Goal: Task Accomplishment & Management: Manage account settings

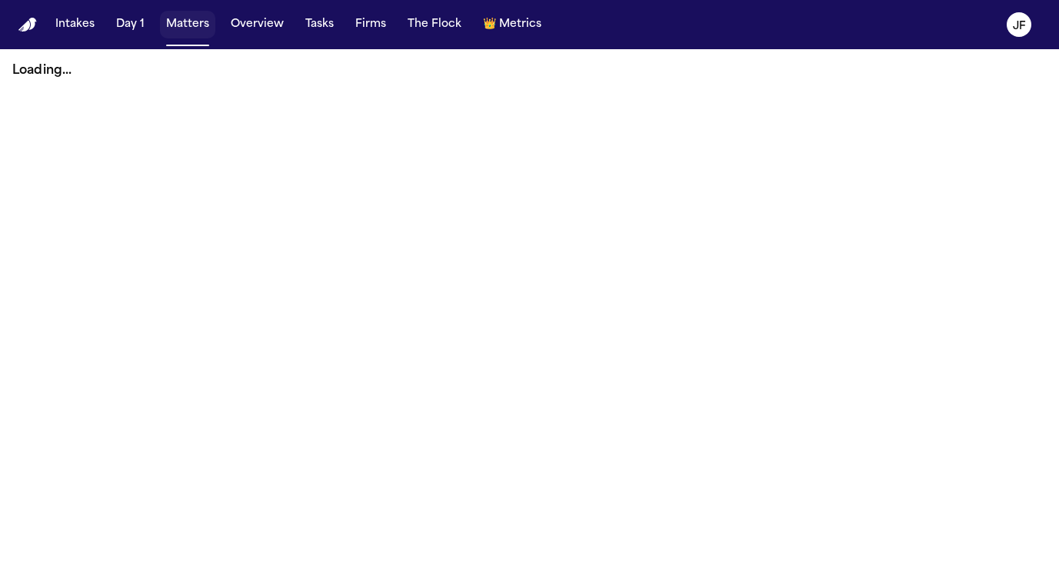
click at [177, 19] on button "Matters" at bounding box center [187, 25] width 55 height 28
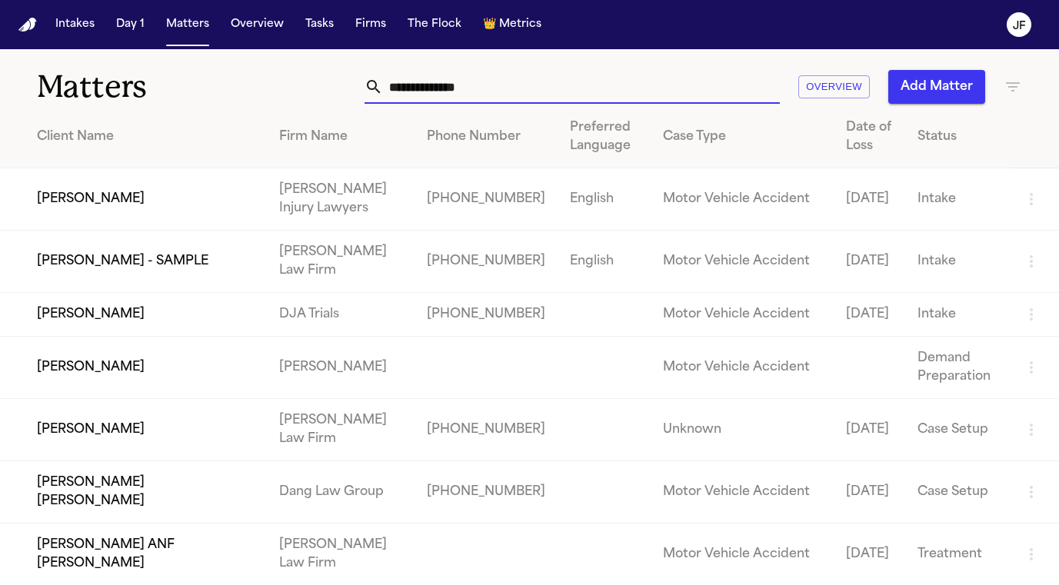
click at [441, 83] on input "text" at bounding box center [581, 87] width 397 height 34
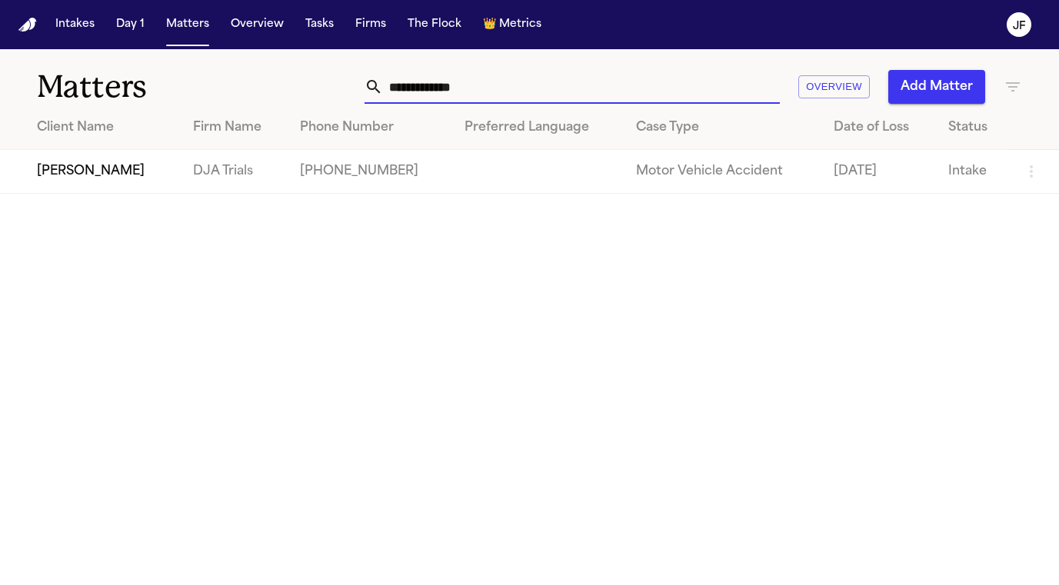
type input "**********"
drag, startPoint x: 5, startPoint y: 285, endPoint x: 94, endPoint y: 165, distance: 149.0
click at [94, 165] on td "[PERSON_NAME]" at bounding box center [90, 172] width 181 height 44
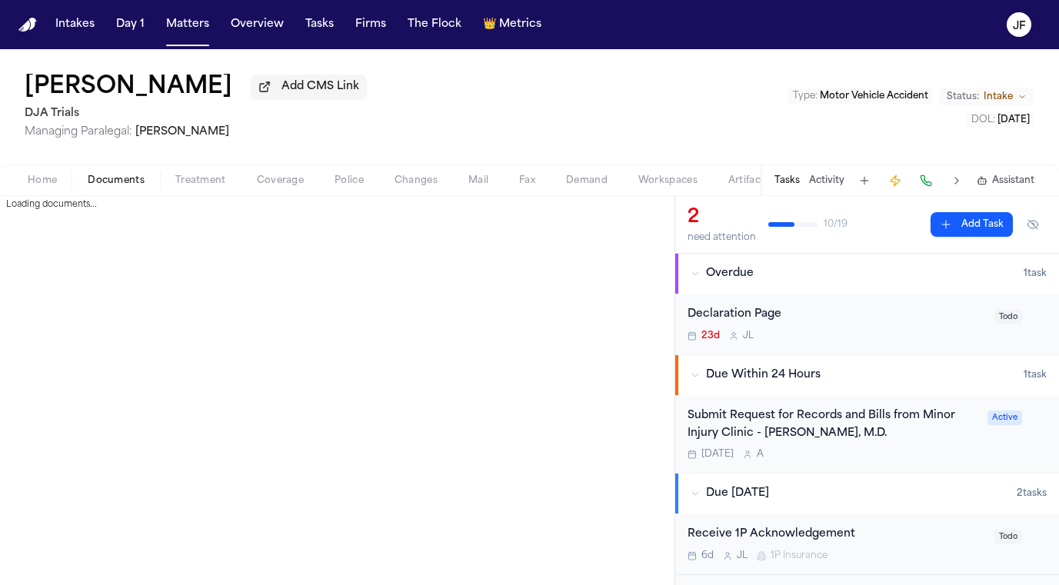
click at [131, 186] on span "Documents" at bounding box center [116, 181] width 57 height 12
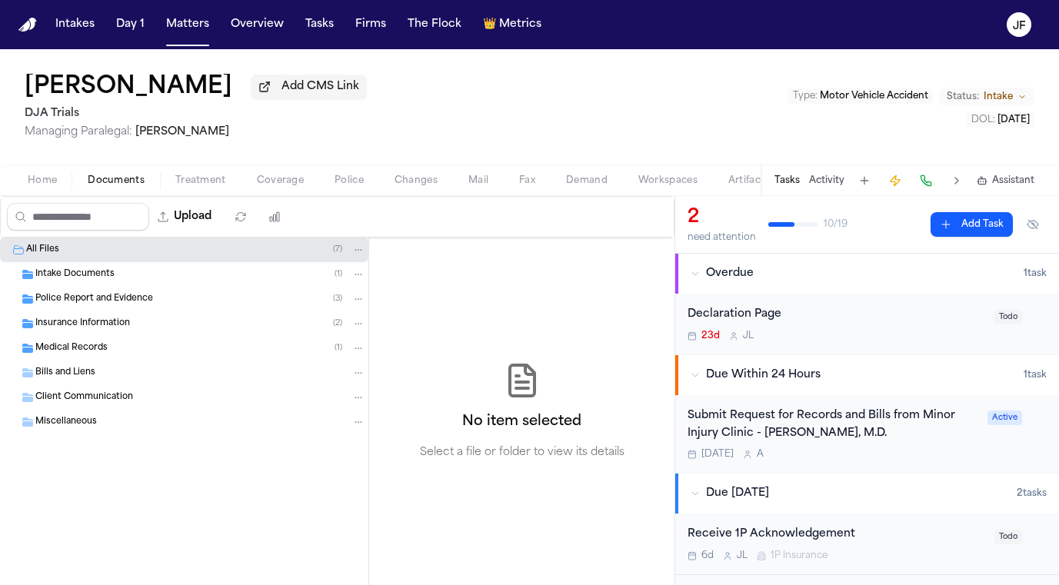
click at [109, 326] on span "Insurance Information" at bounding box center [82, 324] width 95 height 13
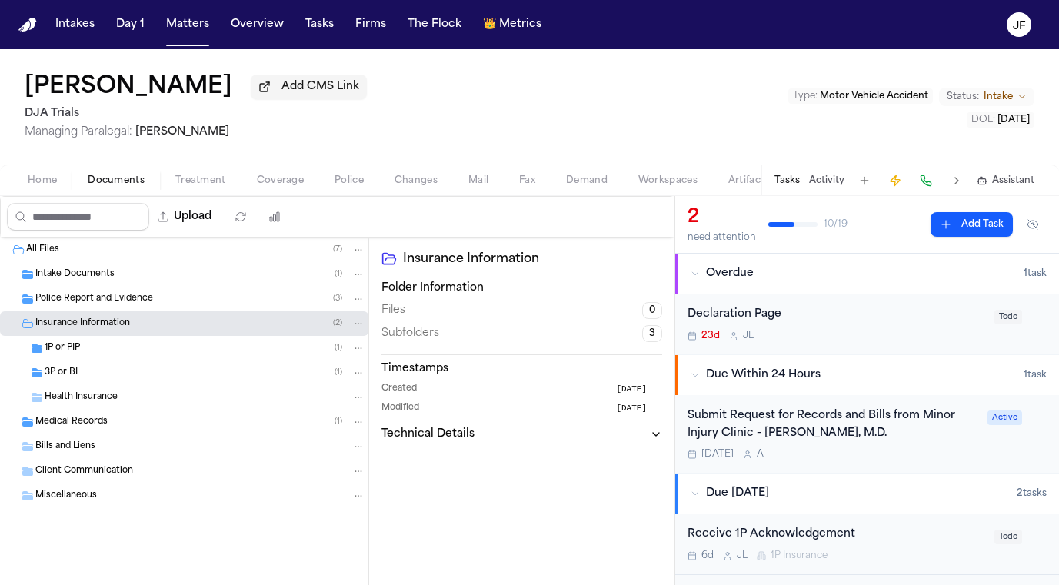
click at [118, 355] on div "1P or PIP ( 1 )" at bounding box center [205, 348] width 321 height 14
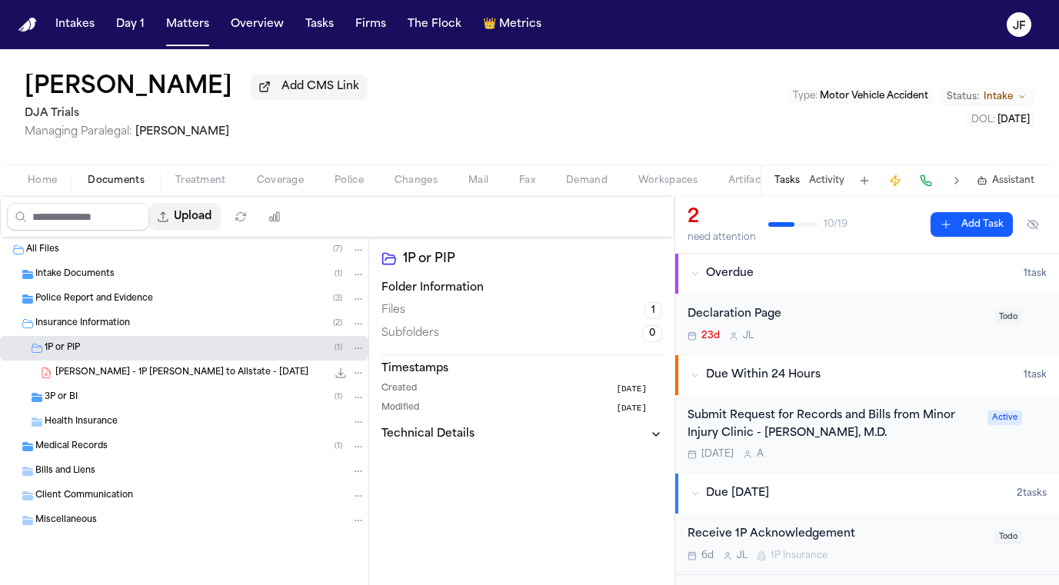
click at [221, 231] on button "Upload" at bounding box center [185, 217] width 72 height 28
select select "**********"
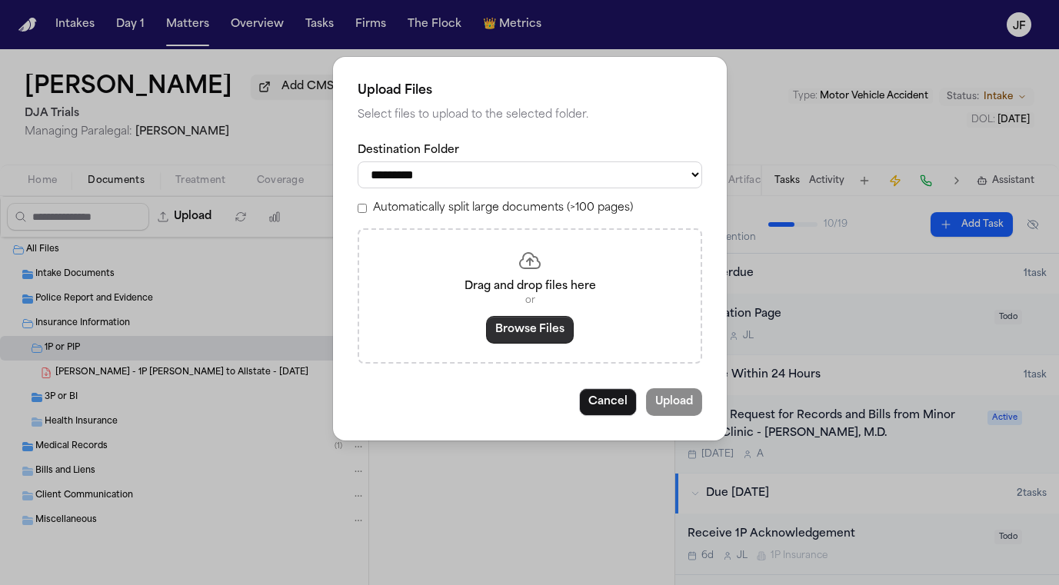
click at [534, 319] on button "Browse Files" at bounding box center [530, 330] width 88 height 28
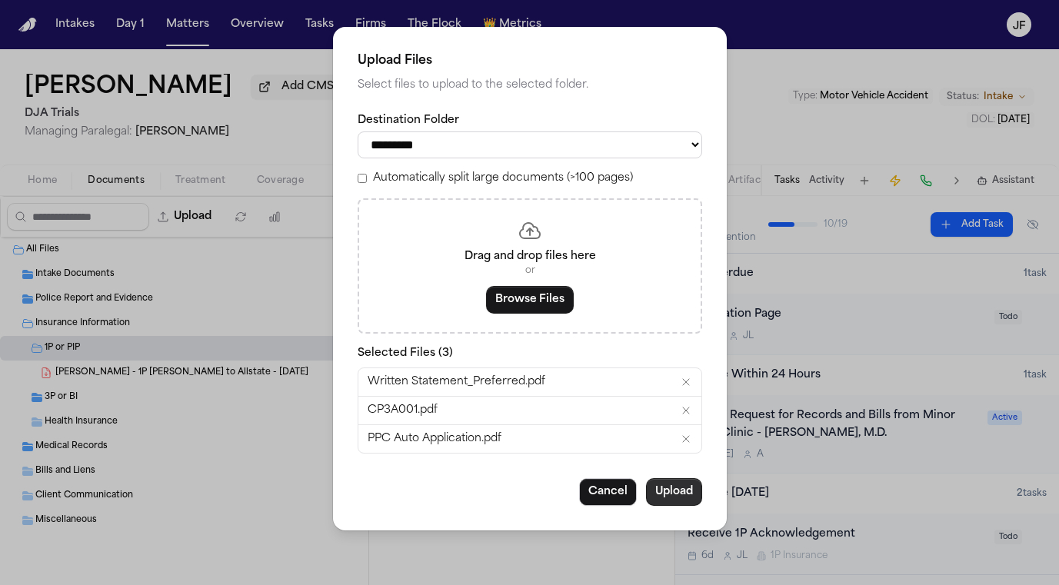
click at [666, 491] on button "Upload" at bounding box center [674, 492] width 56 height 28
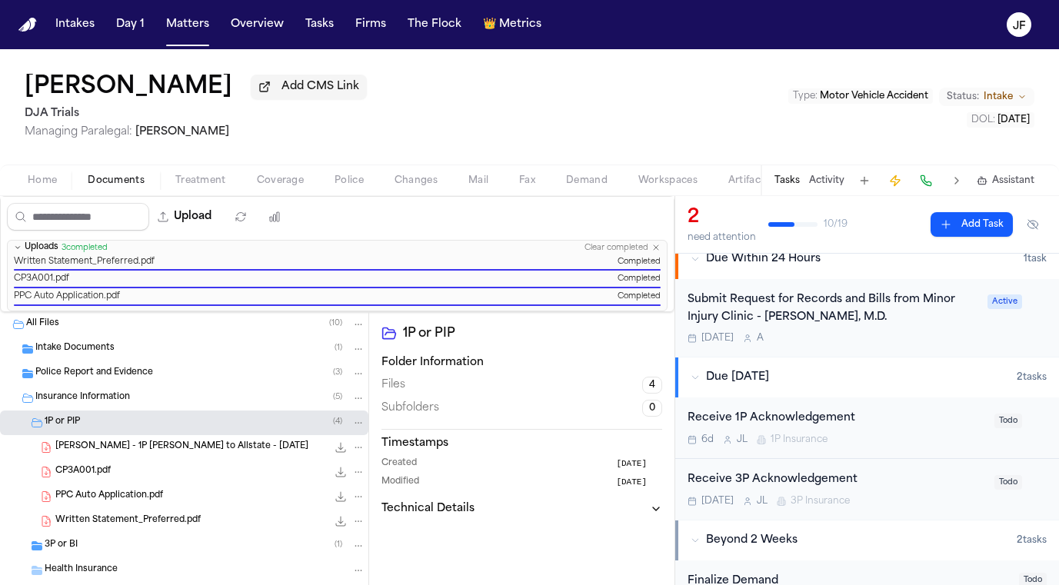
scroll to position [121, 0]
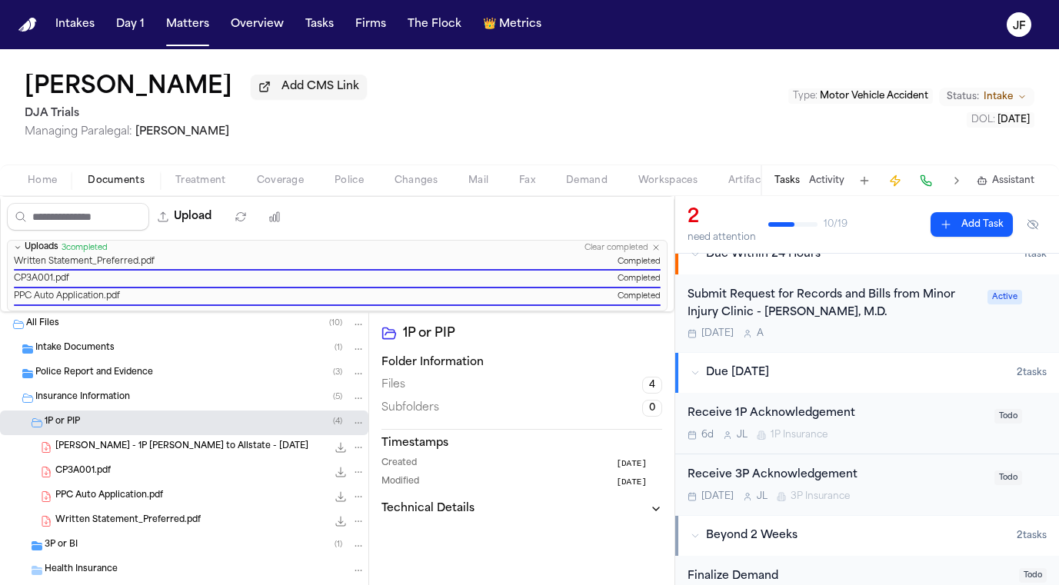
click at [803, 420] on div "Receive 1P Acknowledgement" at bounding box center [836, 414] width 298 height 18
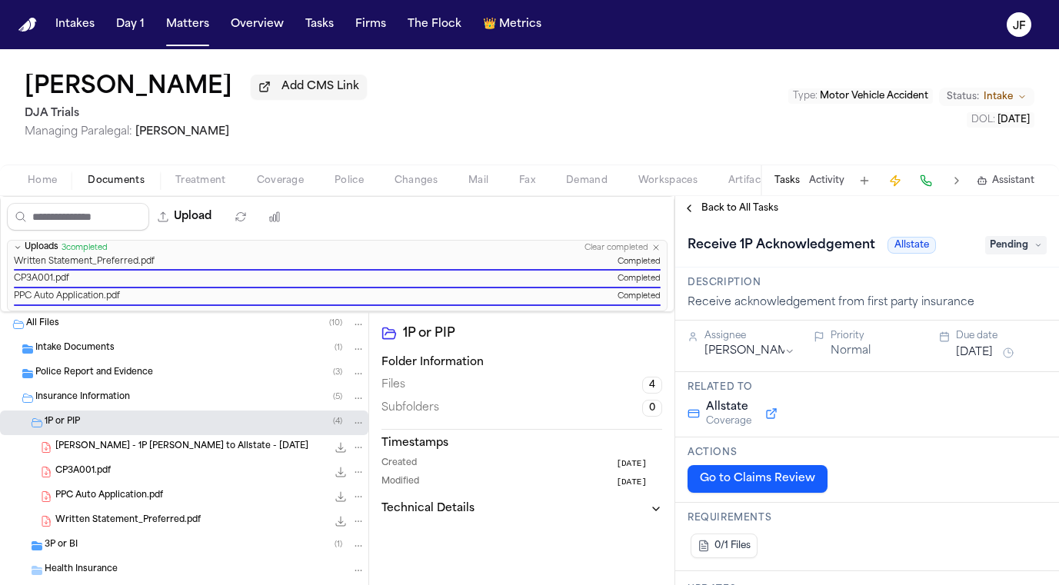
click at [1017, 245] on span "Pending" at bounding box center [1016, 245] width 62 height 18
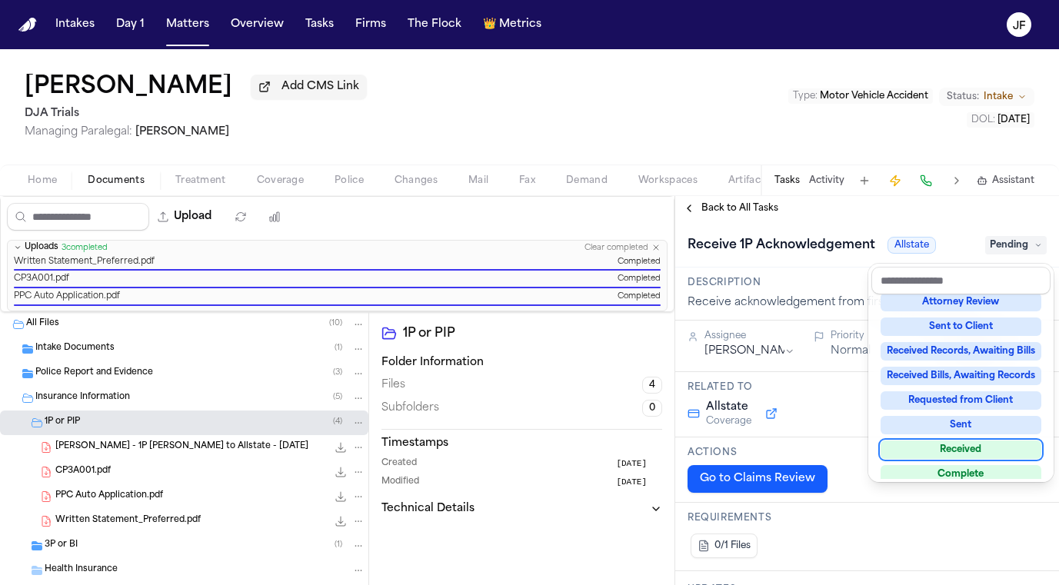
click at [974, 448] on div "Received" at bounding box center [960, 450] width 161 height 18
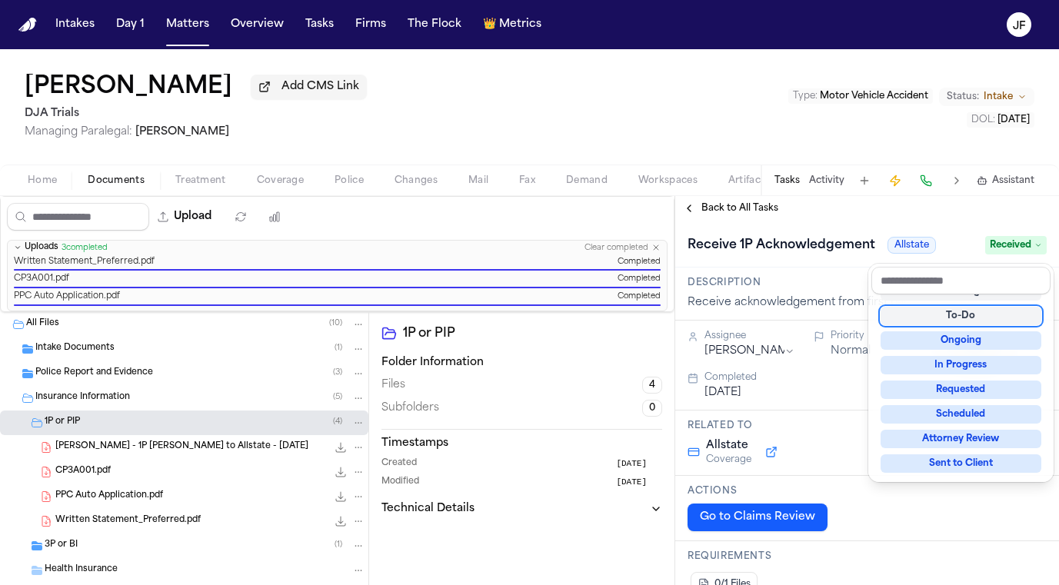
click at [902, 202] on div "**********" at bounding box center [867, 390] width 384 height 389
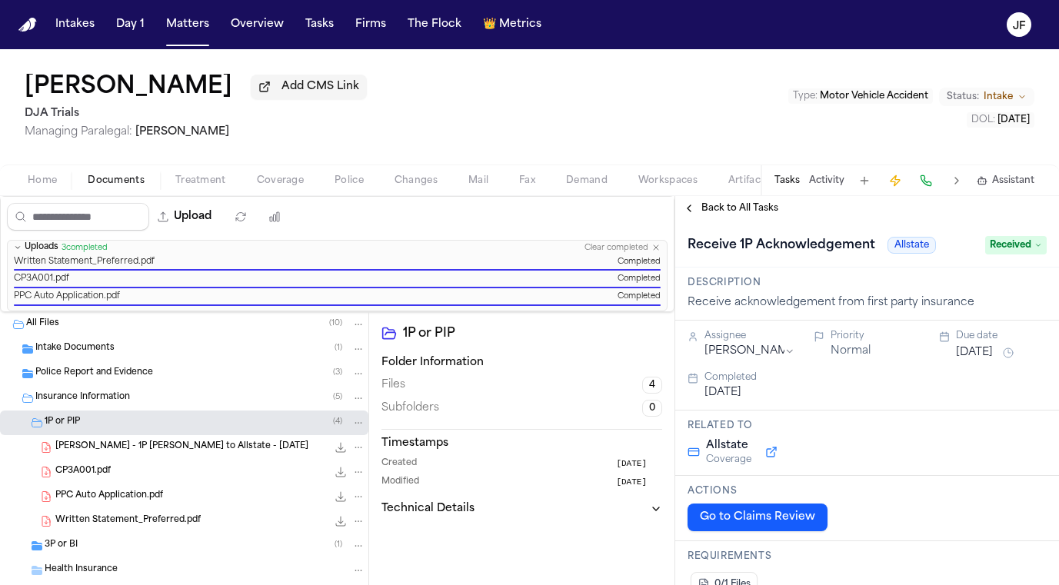
click at [758, 206] on span "Back to All Tasks" at bounding box center [739, 208] width 77 height 12
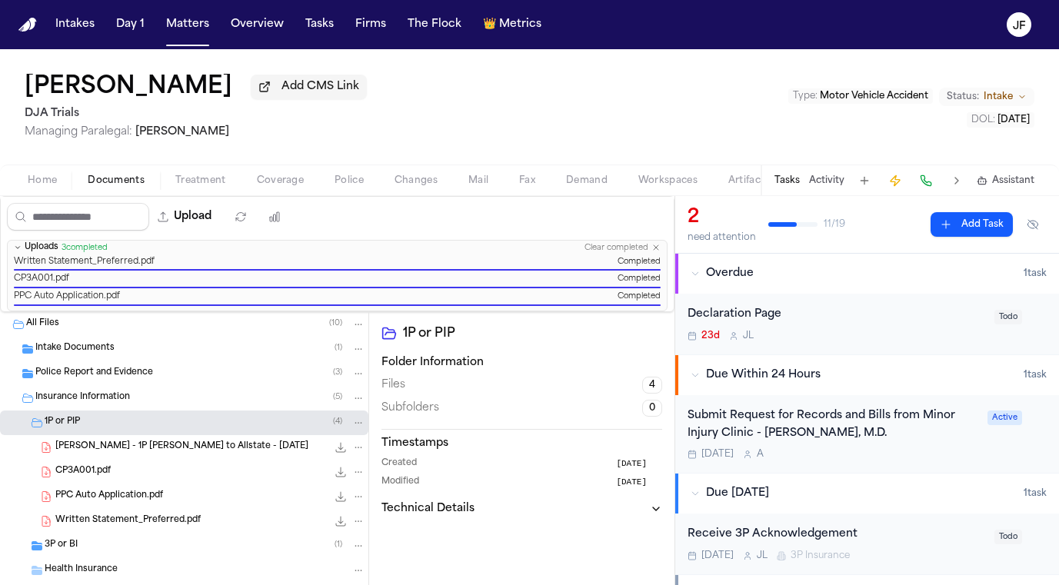
click at [256, 453] on div "[PERSON_NAME] - 1P [PERSON_NAME] to Allstate - [DATE] 251.2 KB • PDF" at bounding box center [210, 447] width 310 height 15
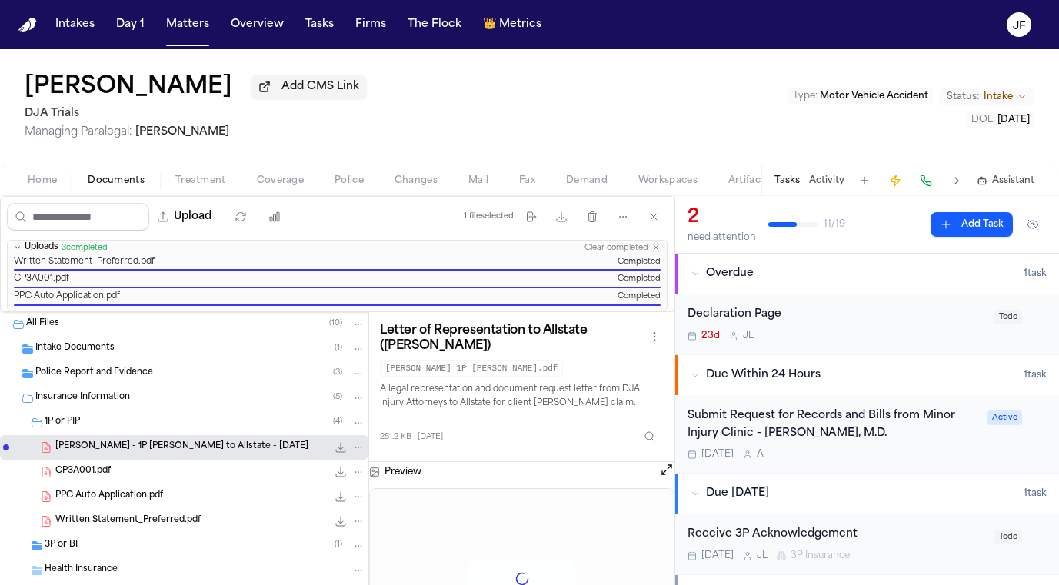
click at [248, 483] on div "CP3A001.pdf 49.5 KB • PDF" at bounding box center [184, 472] width 368 height 25
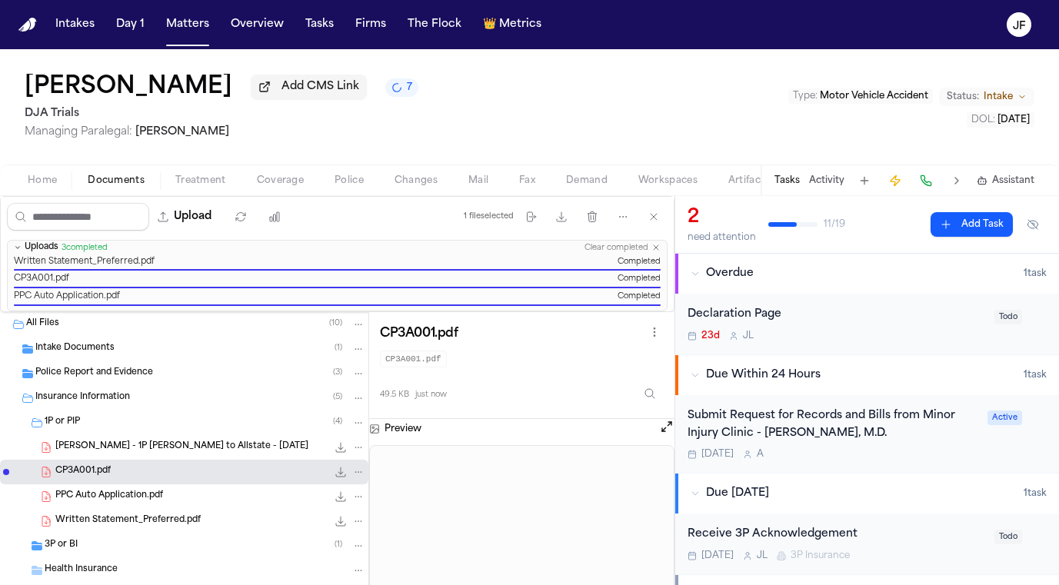
click at [189, 492] on div "PPC Auto Application.pdf 1.3 MB • PDF" at bounding box center [210, 496] width 310 height 15
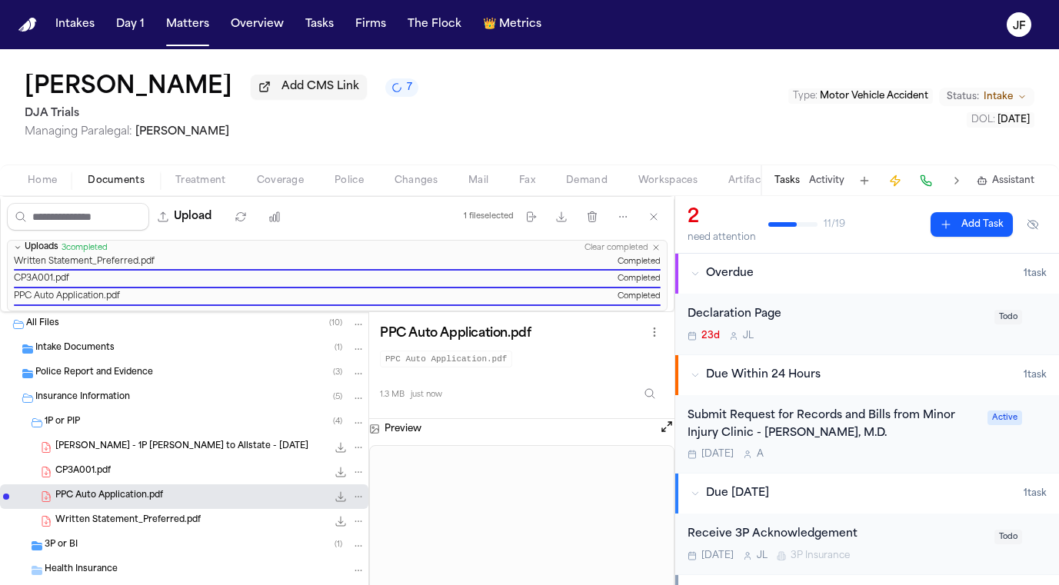
click at [353, 495] on icon "File: PPC Auto Application.pdf" at bounding box center [358, 496] width 11 height 11
click at [355, 409] on button "Rename" at bounding box center [347, 412] width 105 height 28
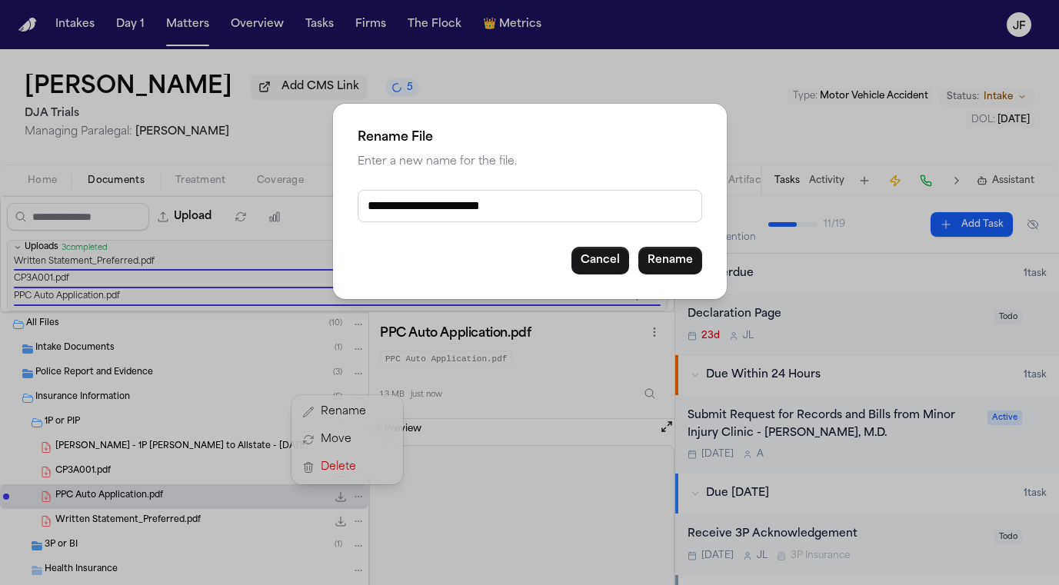
drag, startPoint x: 499, startPoint y: 205, endPoint x: 304, endPoint y: 161, distance: 200.4
click at [296, 172] on div "**********" at bounding box center [529, 292] width 1059 height 585
type input "**********"
click at [670, 265] on button "Rename" at bounding box center [670, 261] width 64 height 28
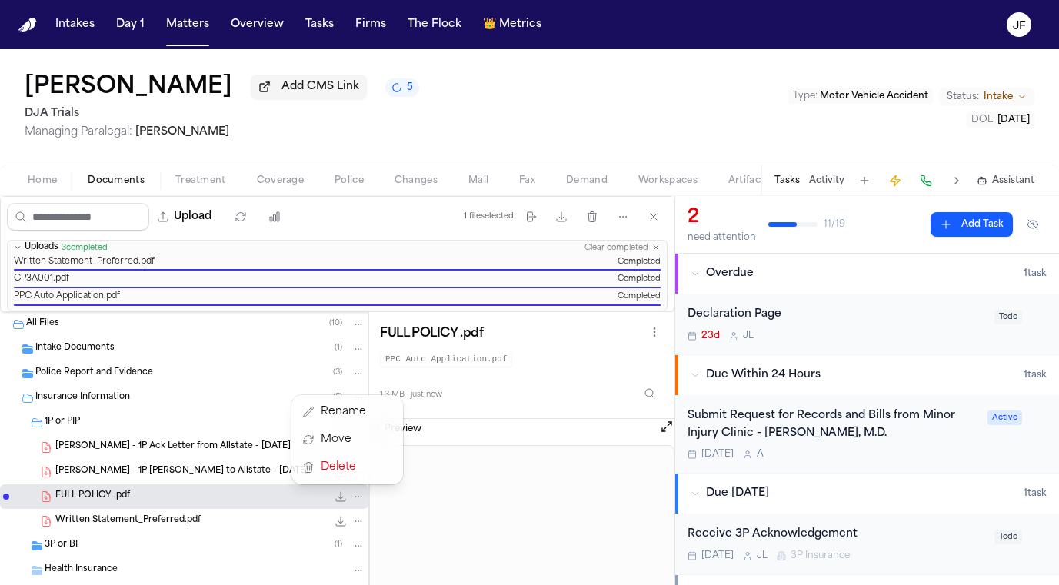
click at [759, 321] on div "Upload 1 file selected Move files Download files Delete files More actions Clea…" at bounding box center [529, 390] width 1059 height 389
click at [776, 320] on div "Declaration Page" at bounding box center [836, 315] width 298 height 18
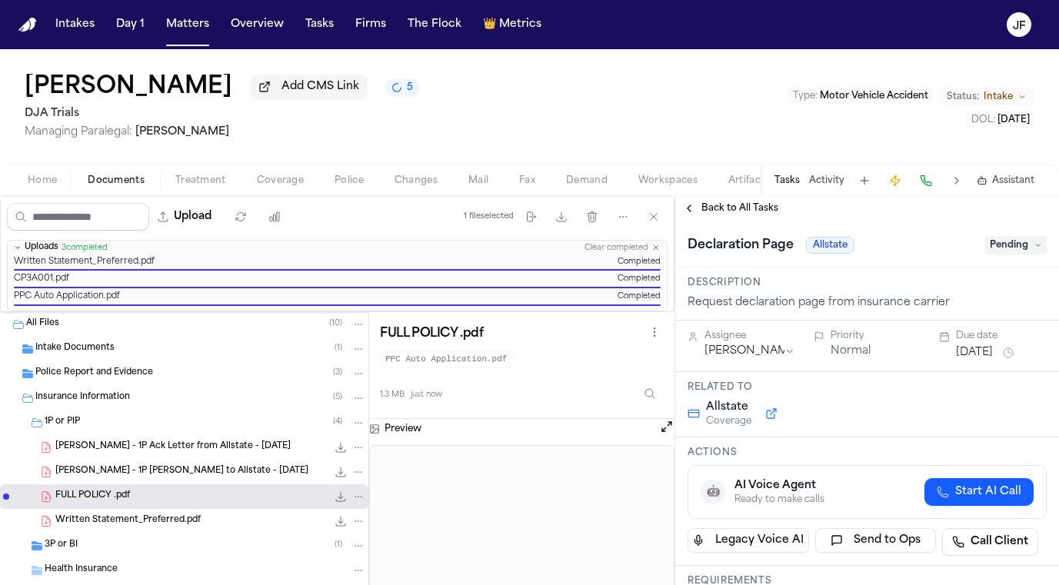
click at [1017, 248] on span "Pending" at bounding box center [1016, 245] width 62 height 18
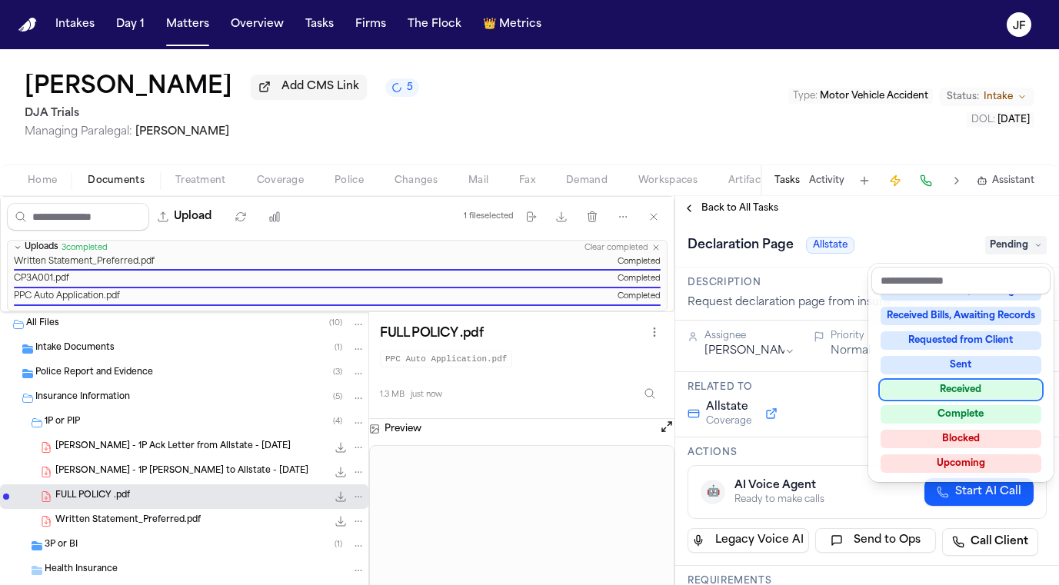
click at [957, 398] on div "Received" at bounding box center [960, 390] width 161 height 18
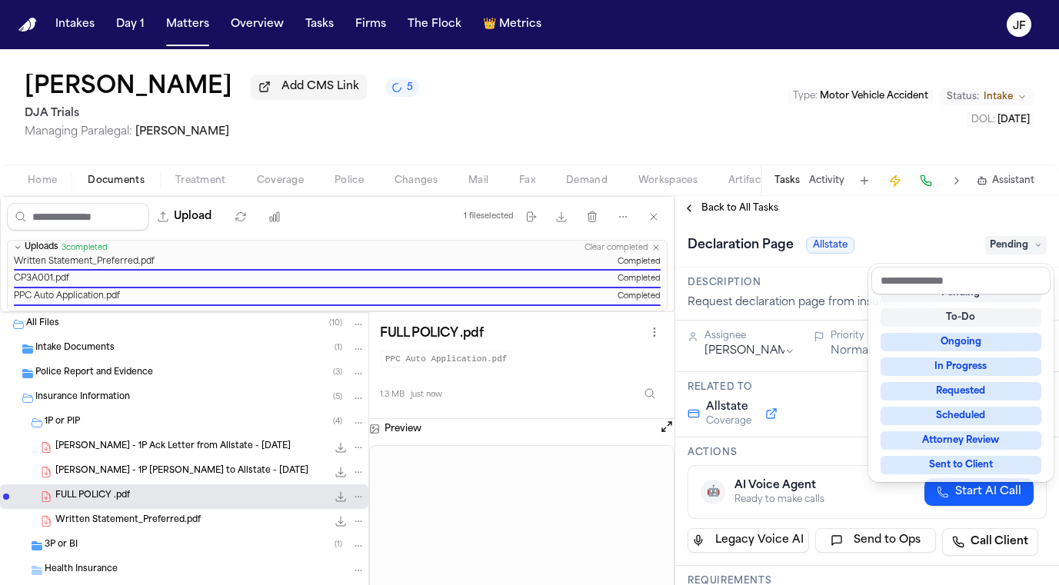
scroll to position [6, 0]
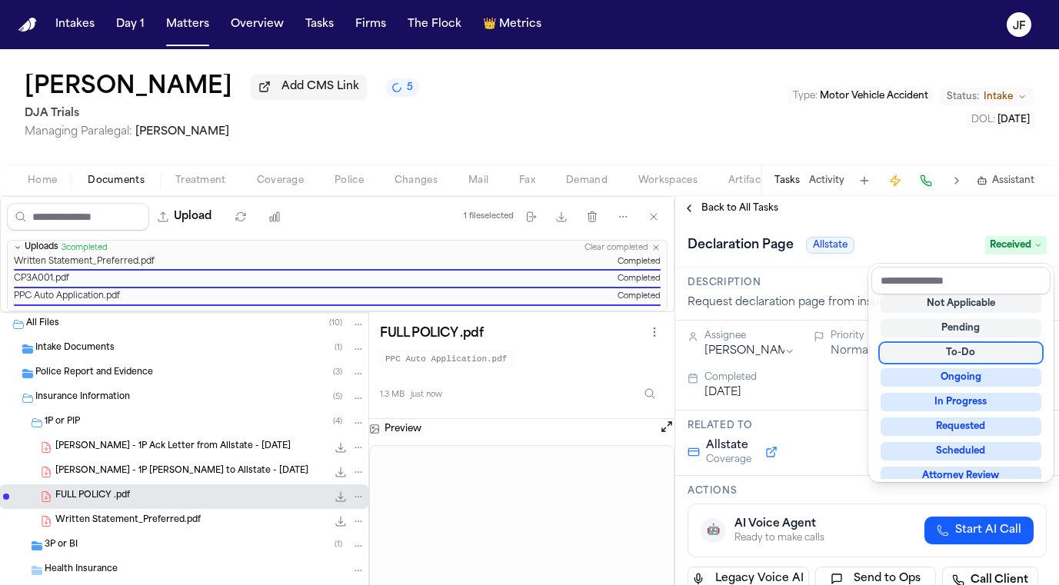
click at [758, 213] on div "**********" at bounding box center [867, 390] width 384 height 389
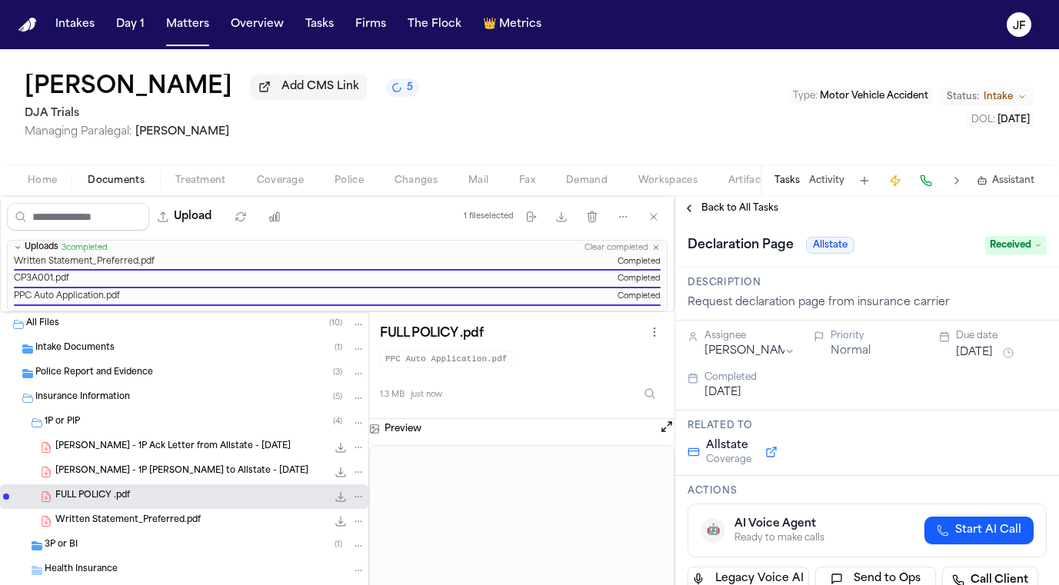
click at [758, 213] on span "Back to All Tasks" at bounding box center [739, 208] width 77 height 12
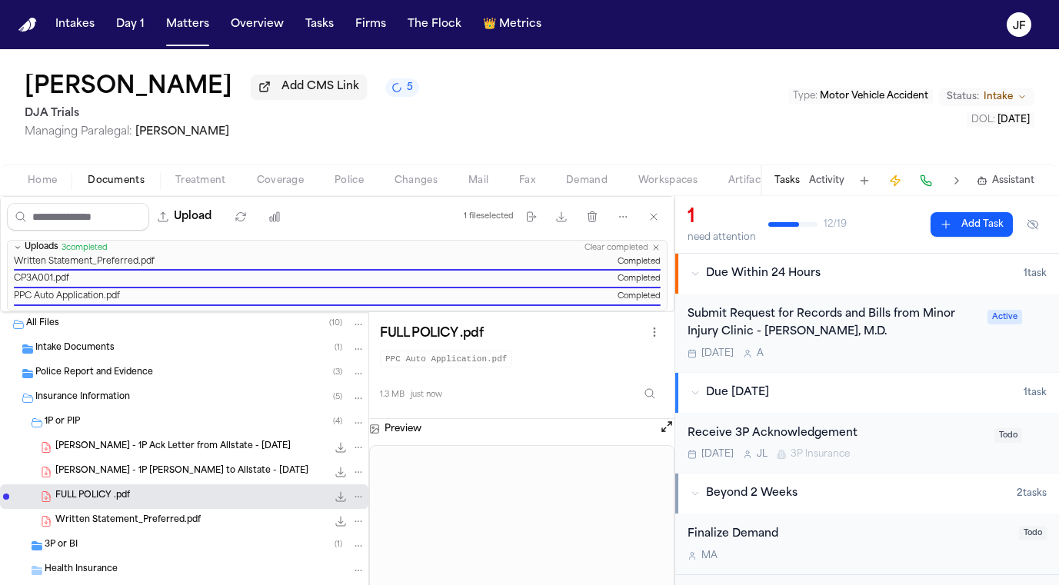
scroll to position [55, 0]
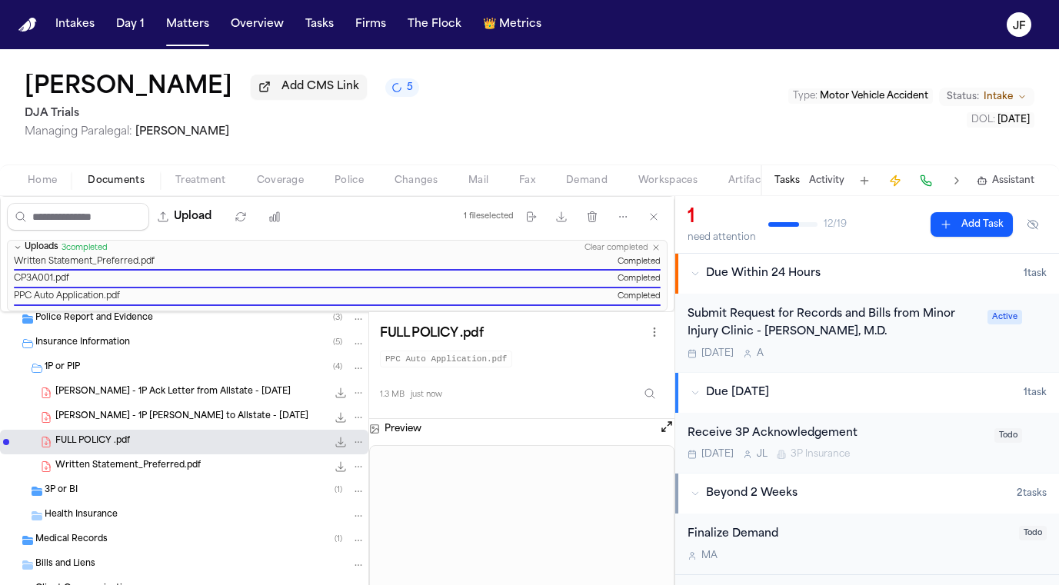
click at [161, 456] on div "Written Statement_Preferred.pdf 60.8 KB • PDF" at bounding box center [184, 466] width 368 height 25
